Goal: Use online tool/utility: Utilize a website feature to perform a specific function

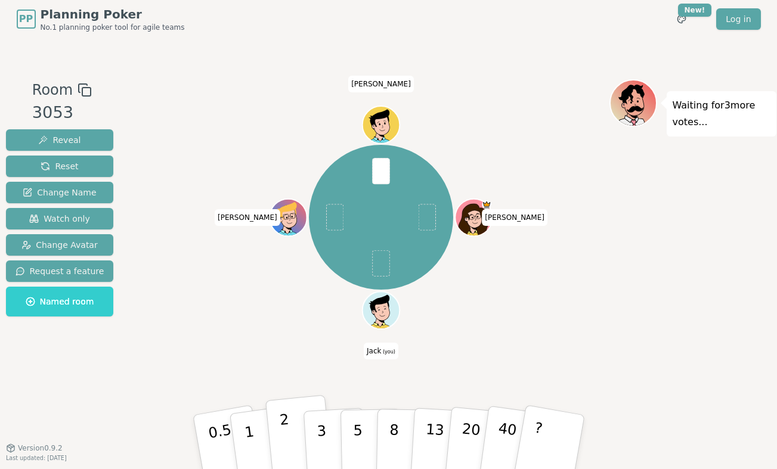
click at [290, 426] on button "2" at bounding box center [299, 442] width 68 height 95
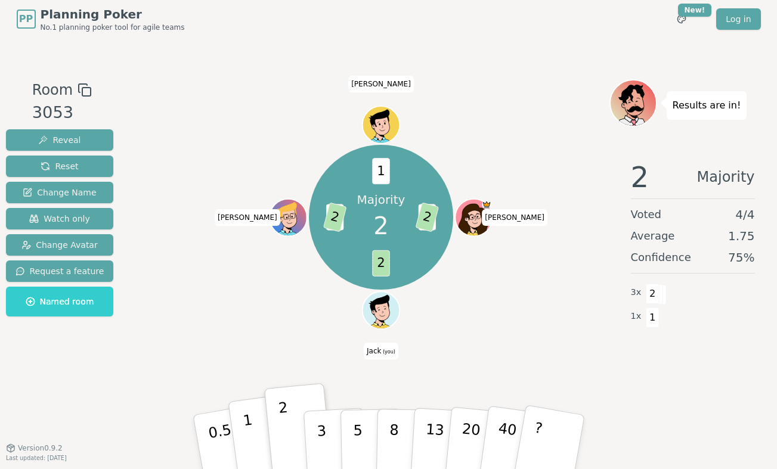
click at [249, 437] on button "1" at bounding box center [263, 442] width 71 height 97
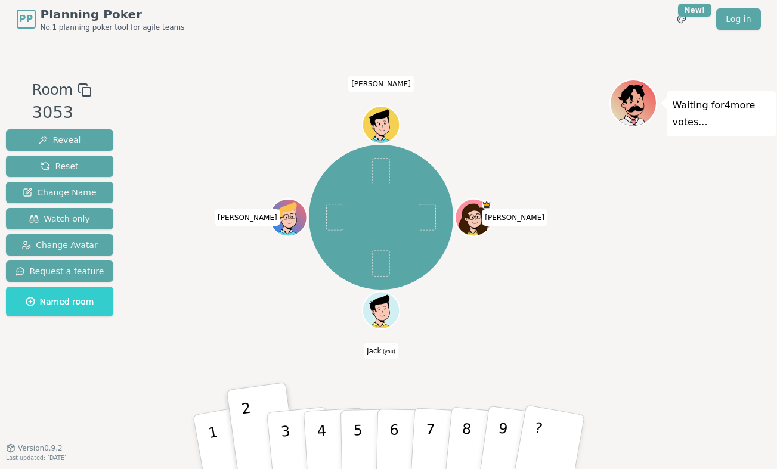
click at [216, 281] on div "[PERSON_NAME] (you) [PERSON_NAME]" at bounding box center [381, 218] width 456 height 234
click at [247, 430] on button "2" at bounding box center [263, 442] width 71 height 97
click at [251, 448] on button "2" at bounding box center [263, 442] width 71 height 97
click at [278, 436] on button "3" at bounding box center [299, 442] width 68 height 95
click at [252, 427] on button "2" at bounding box center [263, 442] width 71 height 97
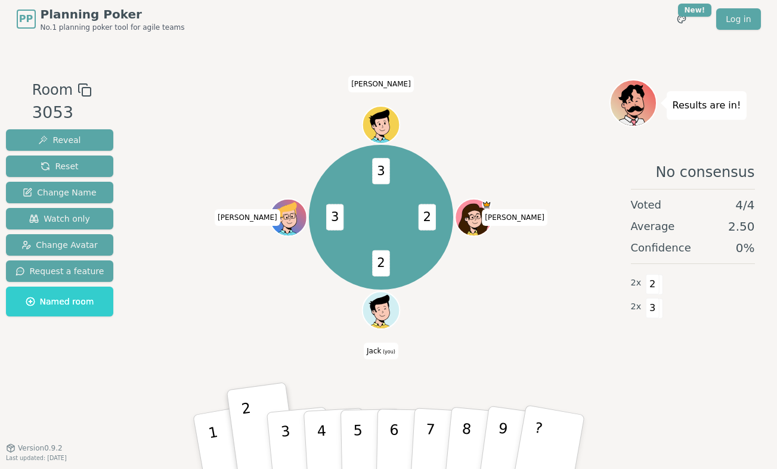
click at [287, 326] on div "2 2 3 3 [PERSON_NAME] (you) [PERSON_NAME]" at bounding box center [381, 218] width 456 height 234
click at [294, 443] on button "3" at bounding box center [299, 442] width 68 height 95
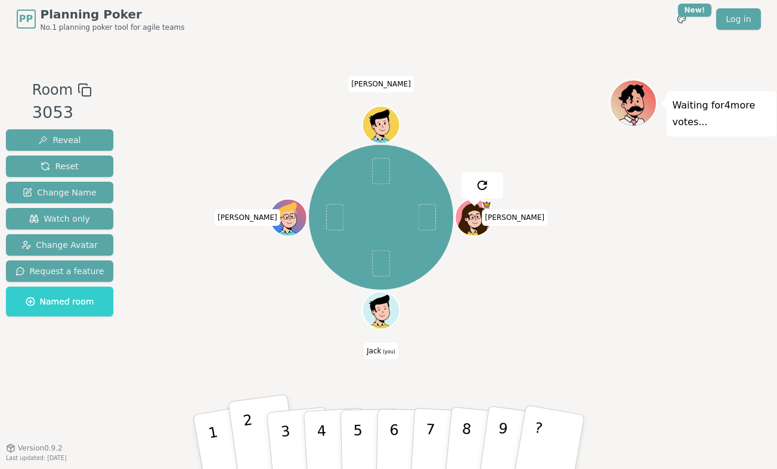
click at [246, 435] on button "2" at bounding box center [263, 442] width 71 height 97
click at [312, 435] on button "4" at bounding box center [334, 442] width 65 height 93
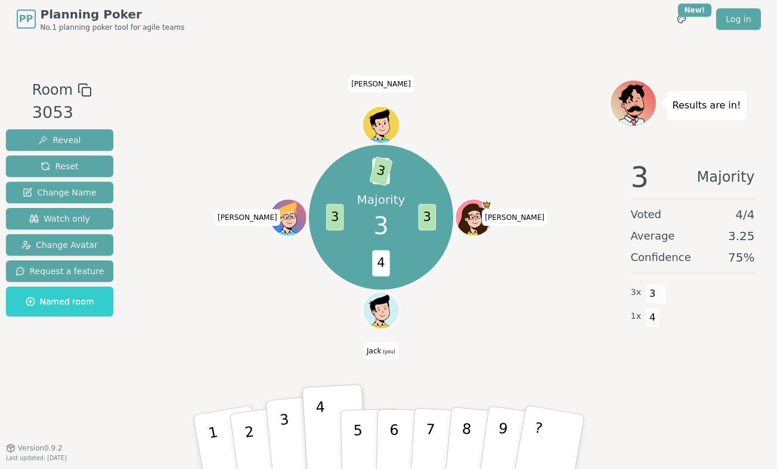
click at [288, 427] on button "3" at bounding box center [299, 442] width 68 height 95
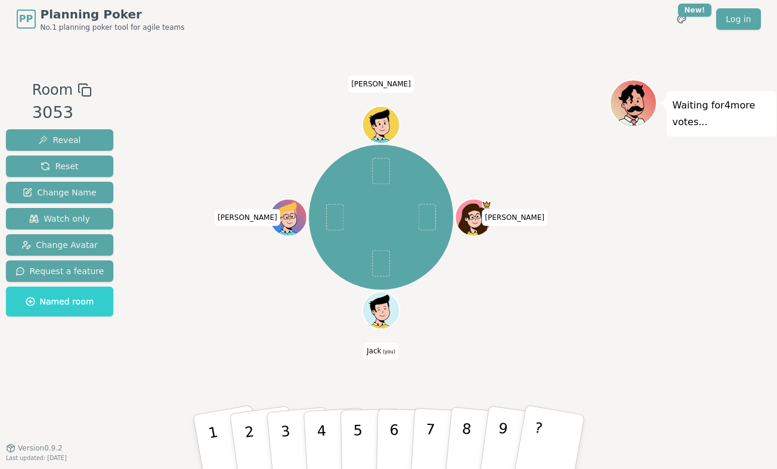
click at [631, 280] on div "Waiting for 4 more votes..." at bounding box center [692, 243] width 167 height 328
click at [262, 419] on button "2" at bounding box center [263, 442] width 71 height 97
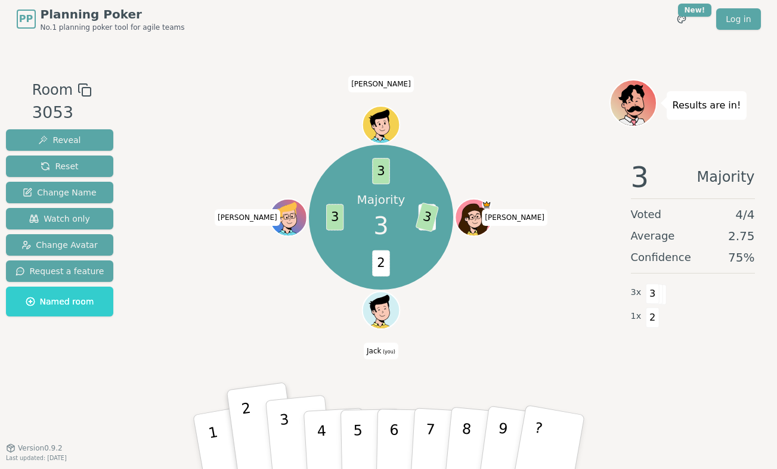
click at [294, 420] on button "3" at bounding box center [299, 442] width 68 height 95
